Goal: Check status: Check status

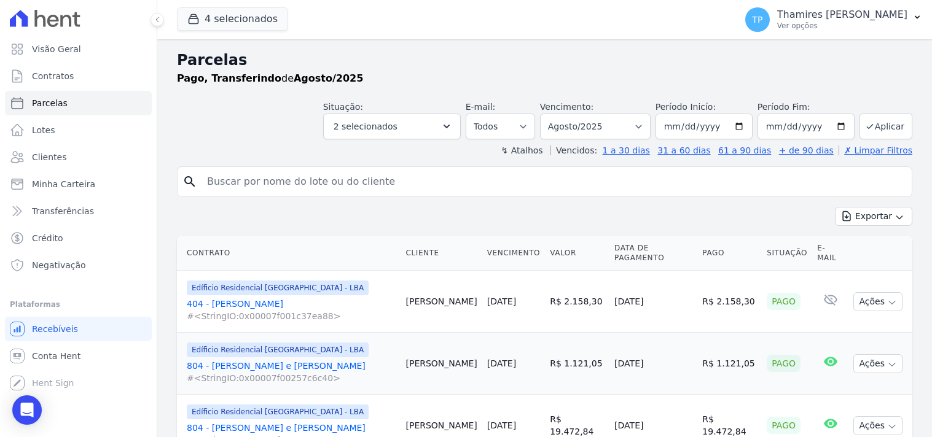
select select
click at [444, 120] on button "2 selecionados" at bounding box center [392, 127] width 138 height 26
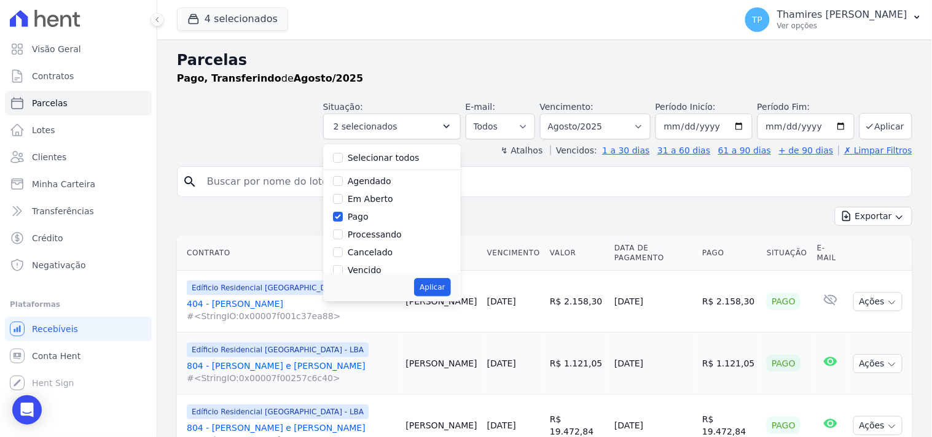
click at [365, 217] on label "Pago" at bounding box center [358, 217] width 21 height 10
click at [343, 217] on input "Pago" at bounding box center [338, 217] width 10 height 10
checkbox input "false"
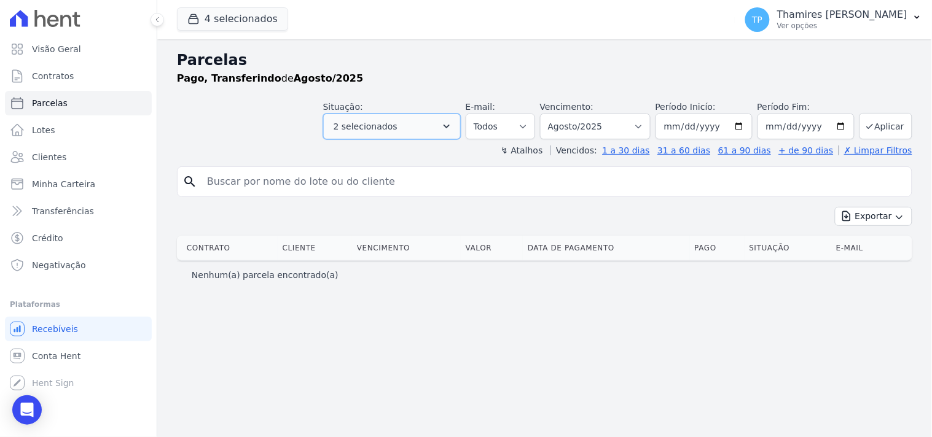
click at [390, 114] on button "2 selecionados" at bounding box center [392, 127] width 138 height 26
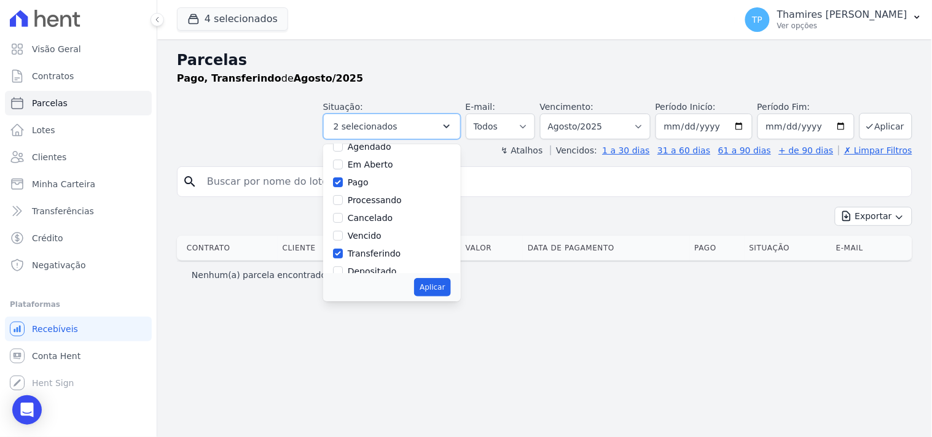
scroll to position [68, 0]
click at [450, 283] on button "Aplicar" at bounding box center [432, 287] width 36 height 18
select select "paid"
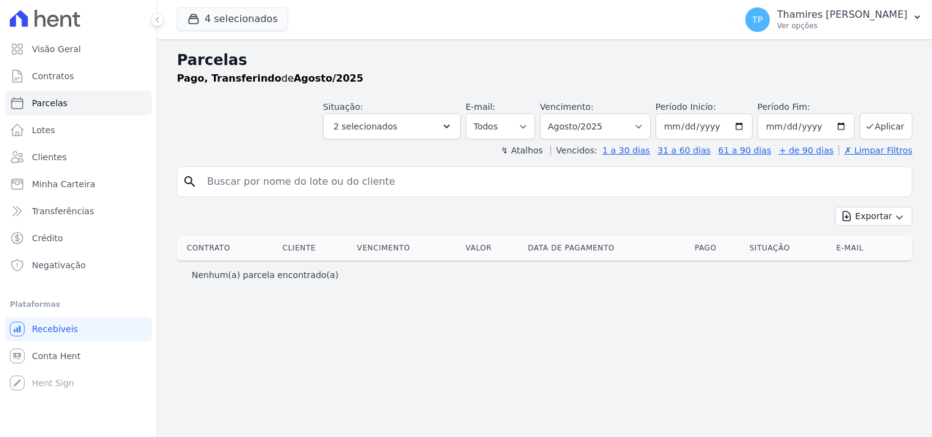
select select
click at [391, 121] on span "2 selecionados" at bounding box center [366, 126] width 64 height 15
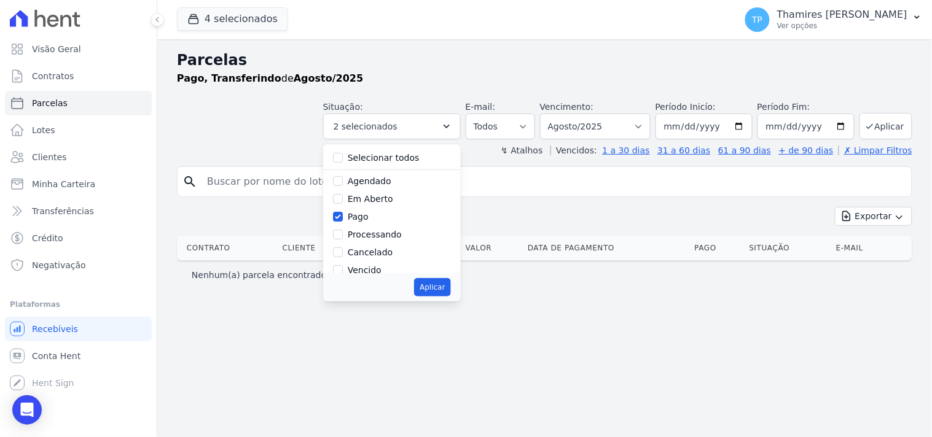
click at [369, 218] on label "Pago" at bounding box center [358, 217] width 21 height 10
click at [343, 218] on input "Pago" at bounding box center [338, 217] width 10 height 10
checkbox input "false"
click at [450, 283] on button "Aplicar" at bounding box center [432, 287] width 36 height 18
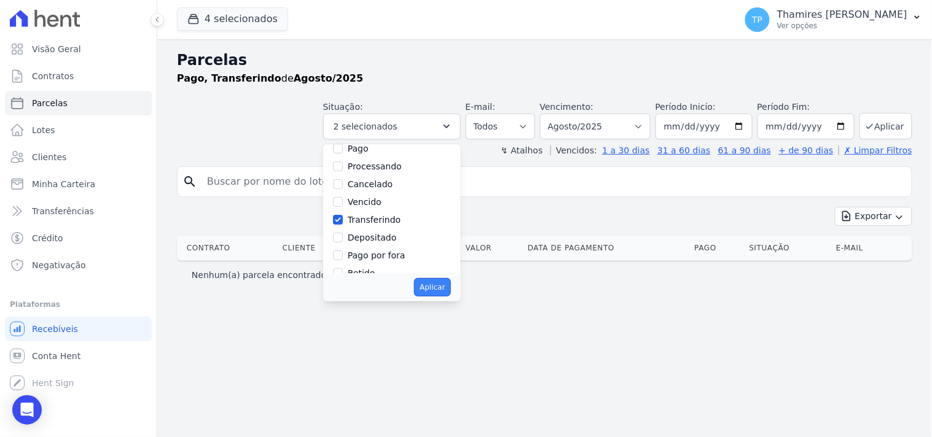
select select "transferring"
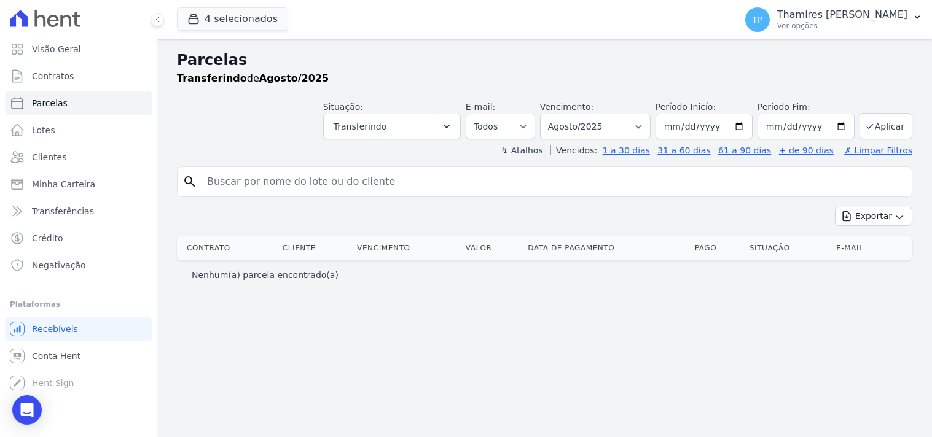
select select
click at [617, 124] on select "Filtrar por período ──────── Todos os meses Junho/2023 Julho/2023 Agosto/2023 S…" at bounding box center [595, 127] width 111 height 26
select select "09/2024"
click at [558, 114] on select "Filtrar por período ──────── Todos os meses Junho/2023 Julho/2023 Agosto/2023 S…" at bounding box center [595, 127] width 111 height 26
select select
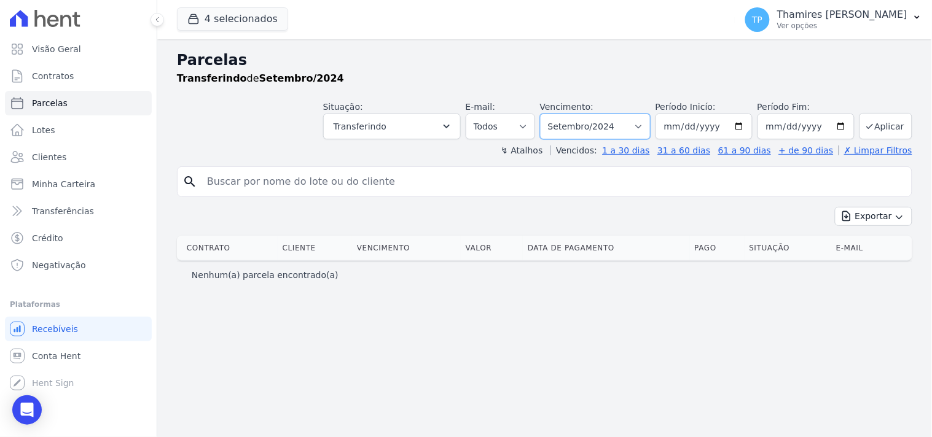
click at [617, 125] on select "Filtrar por período ──────── Todos os meses Junho/2023 Julho/2023 Agosto/2023 S…" at bounding box center [595, 127] width 111 height 26
select select "09/2025"
click at [558, 114] on select "Filtrar por período ──────── Todos os meses Junho/2023 Julho/2023 Agosto/2023 S…" at bounding box center [595, 127] width 111 height 26
select select
click at [443, 124] on button "Transferindo" at bounding box center [392, 127] width 138 height 26
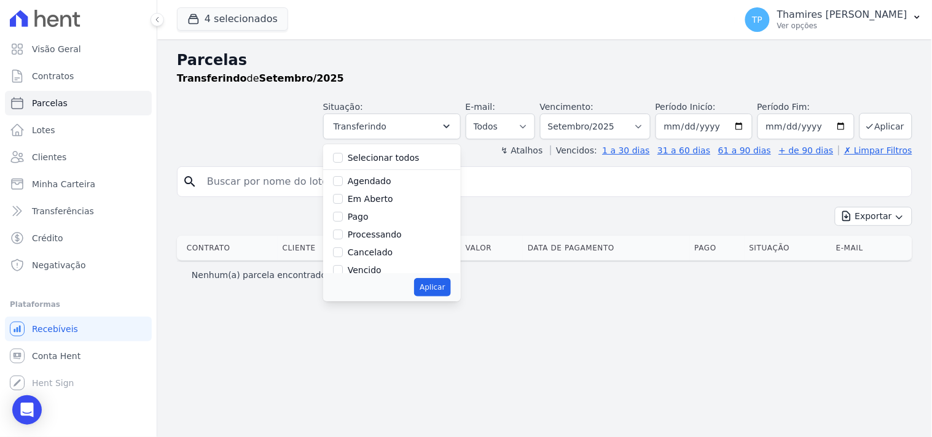
drag, startPoint x: 369, startPoint y: 217, endPoint x: 404, endPoint y: 230, distance: 36.7
click at [369, 217] on label "Pago" at bounding box center [358, 217] width 21 height 10
click at [343, 211] on div at bounding box center [338, 217] width 10 height 12
click at [343, 216] on input "Pago" at bounding box center [338, 217] width 10 height 10
checkbox input "true"
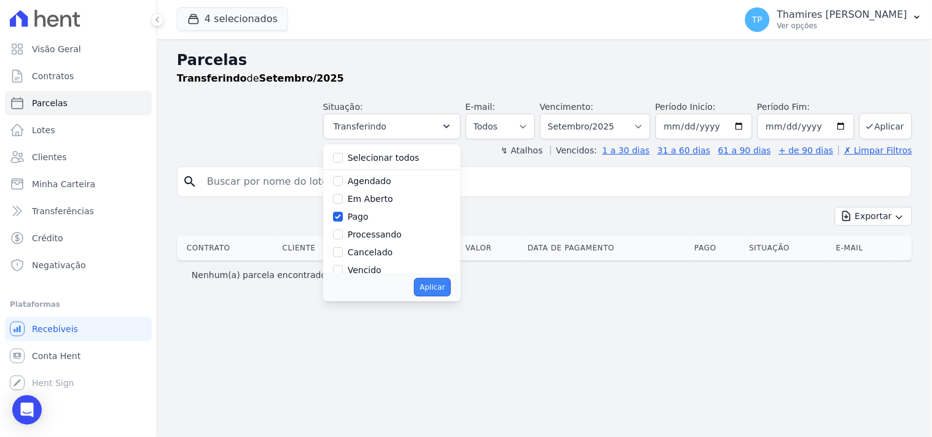
click at [450, 291] on button "Aplicar" at bounding box center [432, 287] width 36 height 18
select select "paid"
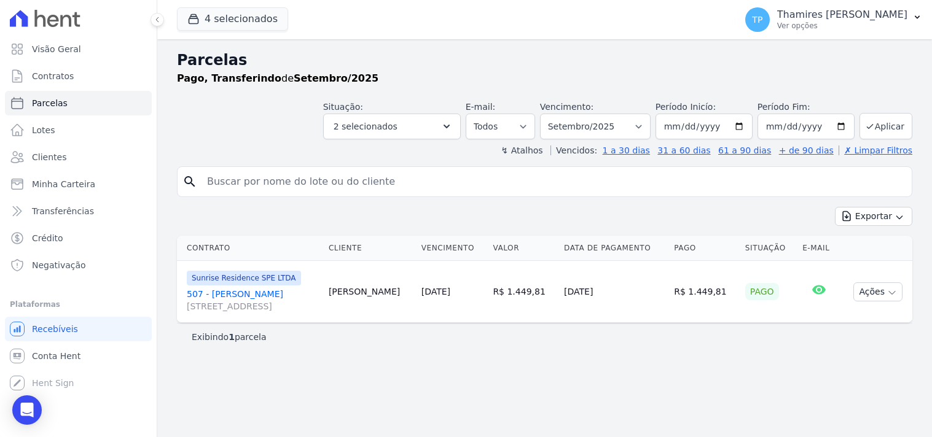
select select
